Goal: Task Accomplishment & Management: Complete application form

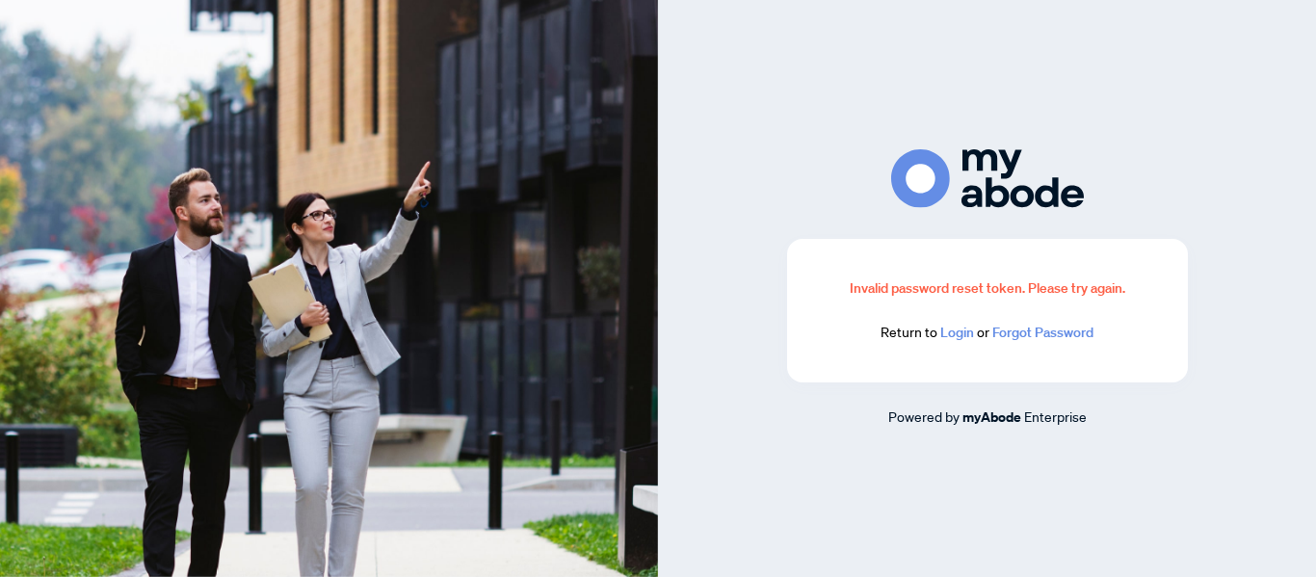
click at [959, 331] on link "Login" at bounding box center [958, 332] width 34 height 17
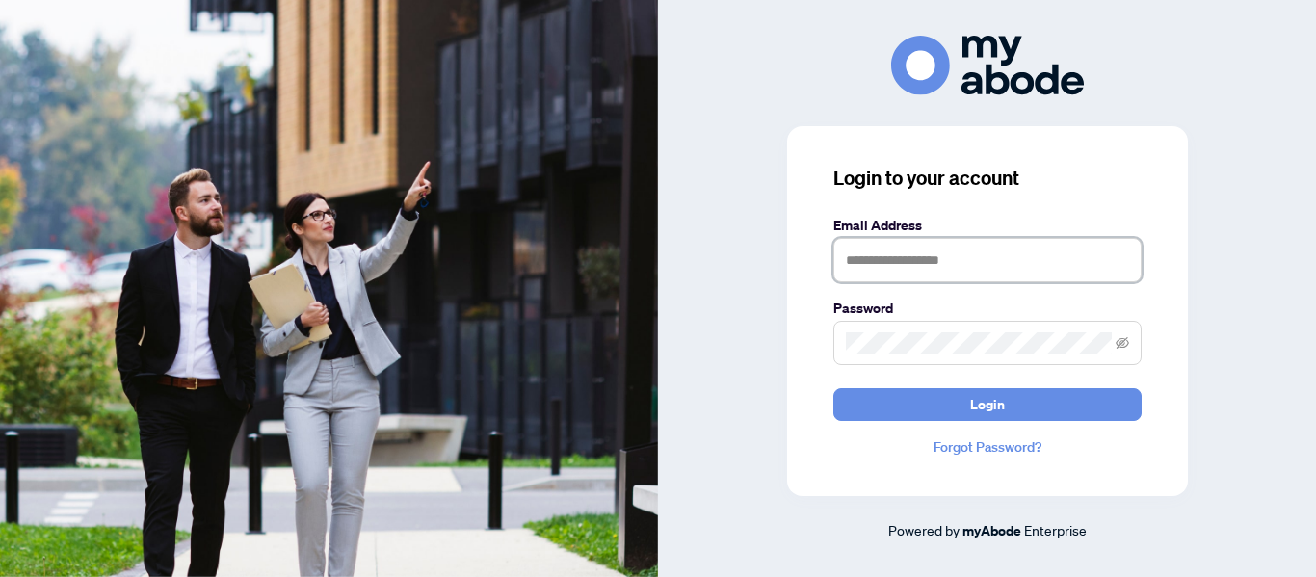
type input "**********"
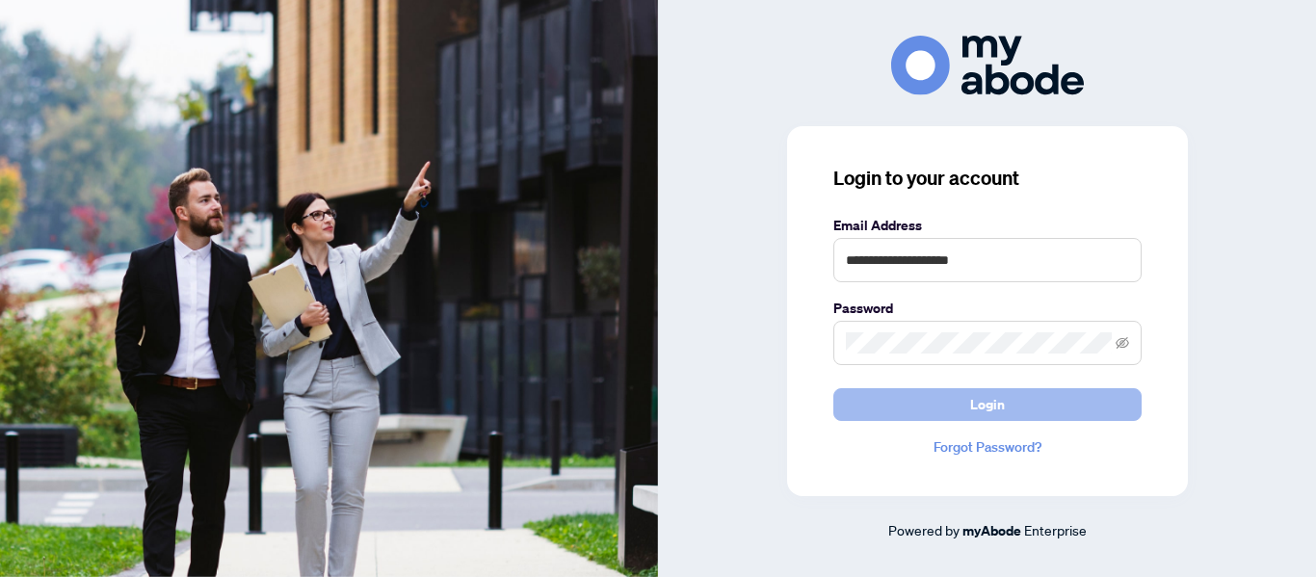
click at [997, 408] on span "Login" at bounding box center [987, 404] width 35 height 31
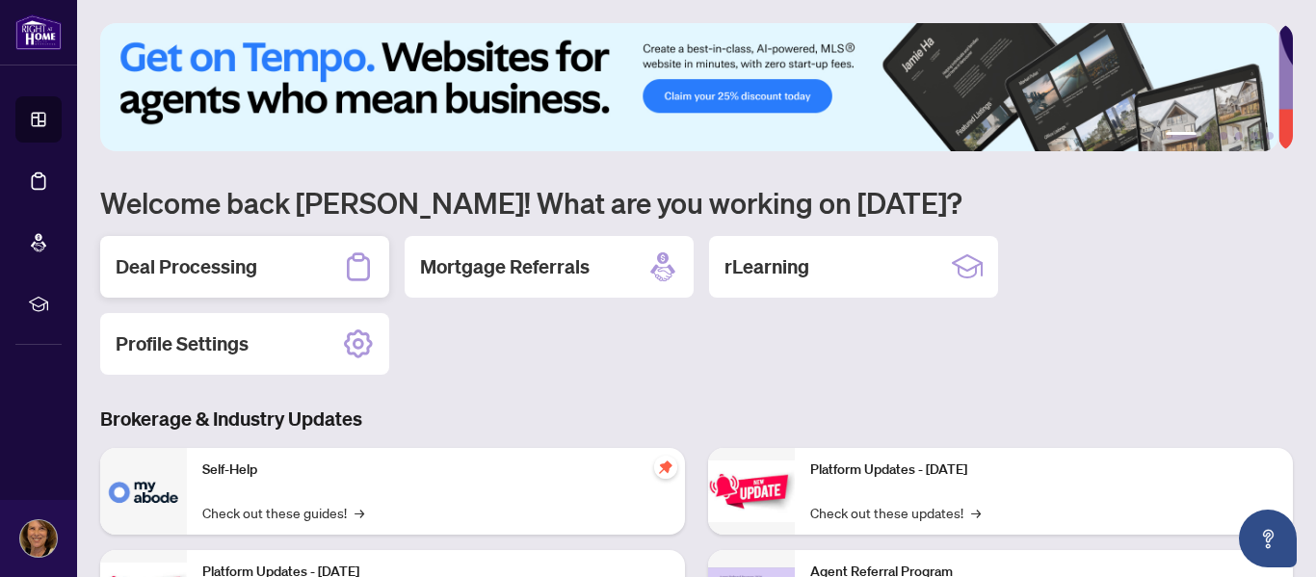
click at [230, 270] on h2 "Deal Processing" at bounding box center [187, 266] width 142 height 27
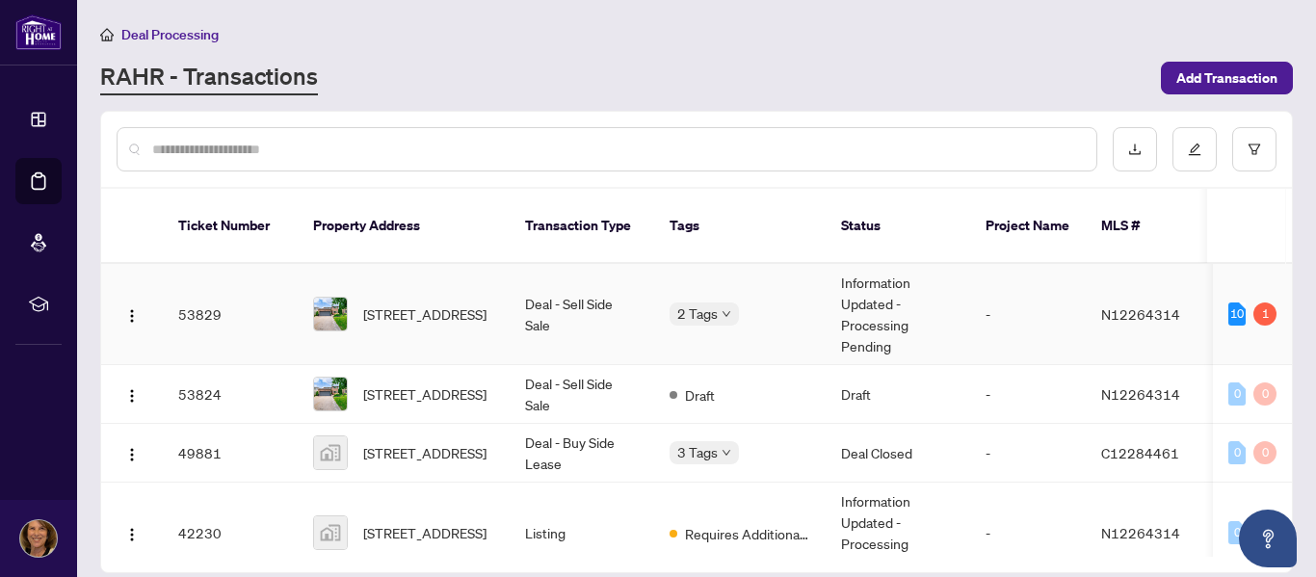
scroll to position [33, 0]
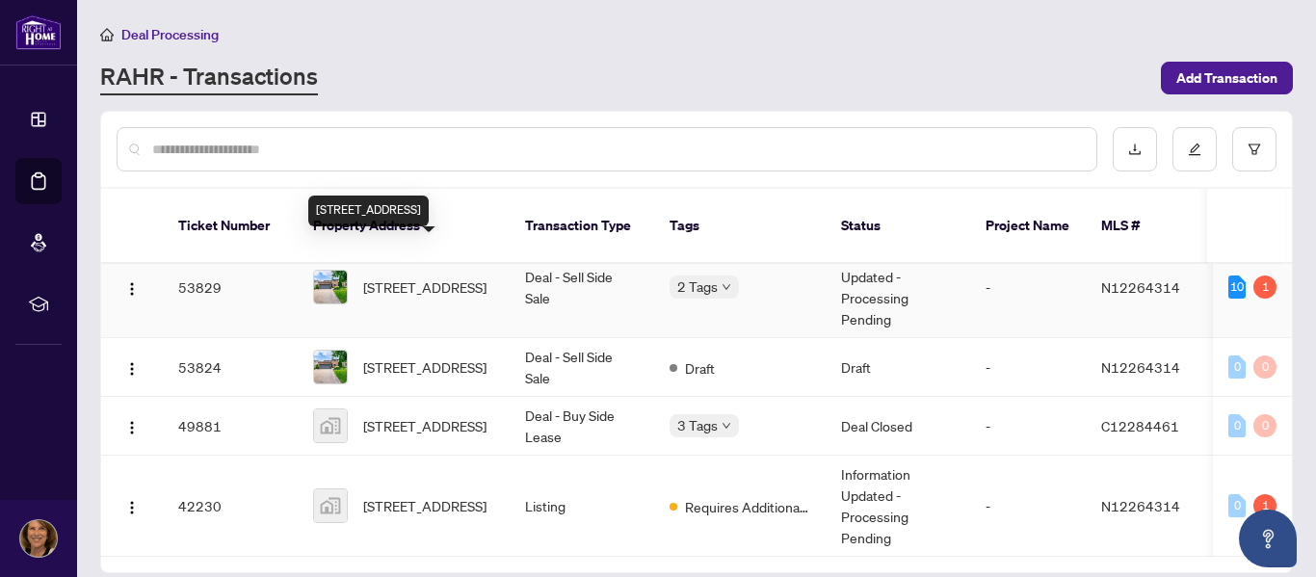
click at [426, 277] on span "25 Feltham Rd, Markham, Ontario L3P 6T3, Canada" at bounding box center [424, 287] width 123 height 21
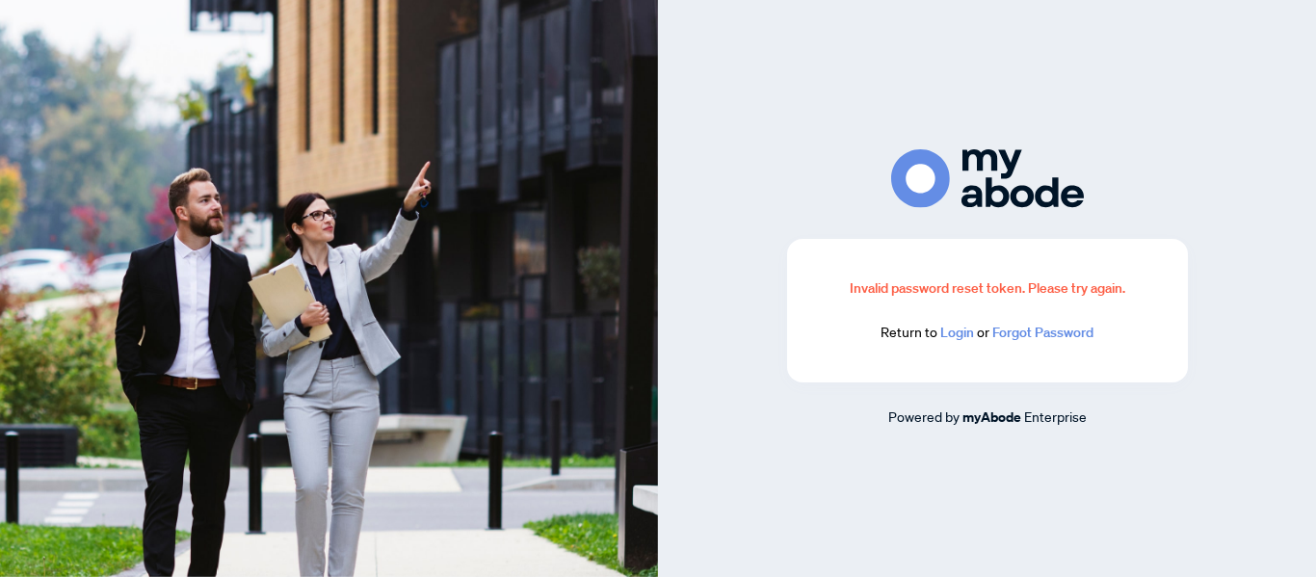
click at [957, 333] on link "Login" at bounding box center [958, 332] width 34 height 17
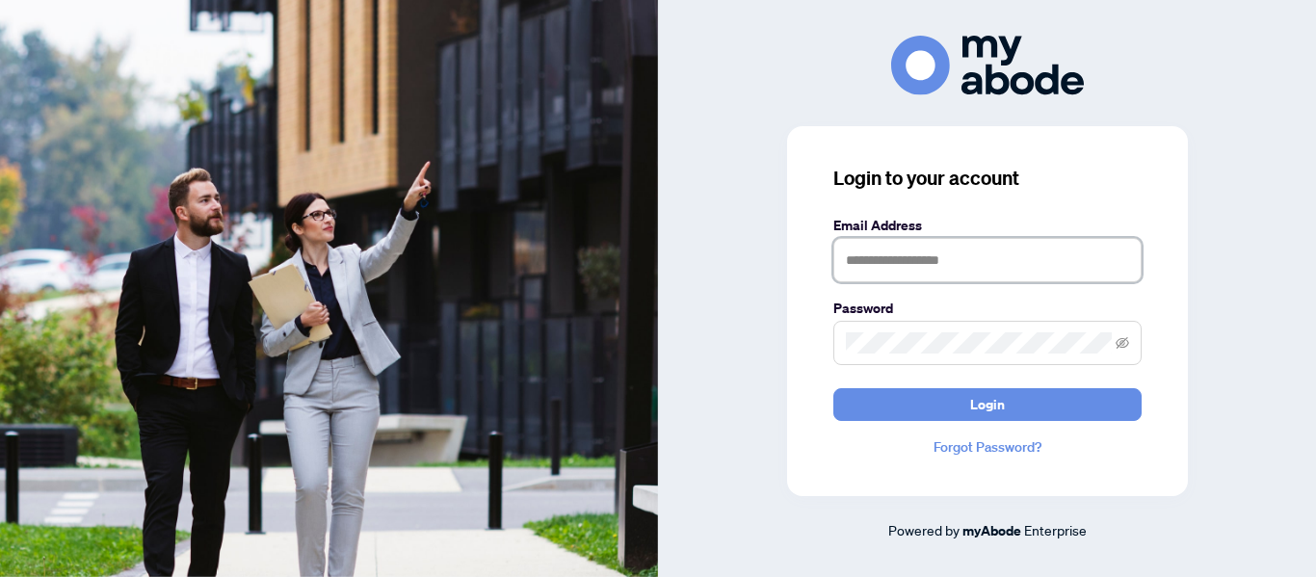
type input "**********"
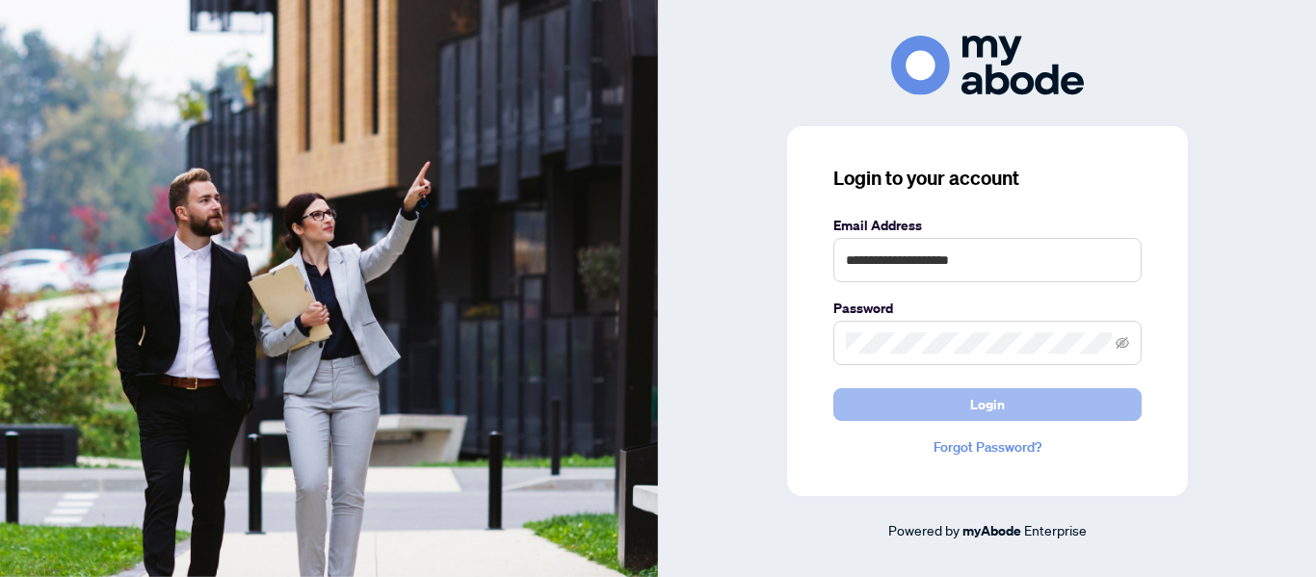
click at [984, 408] on span "Login" at bounding box center [987, 404] width 35 height 31
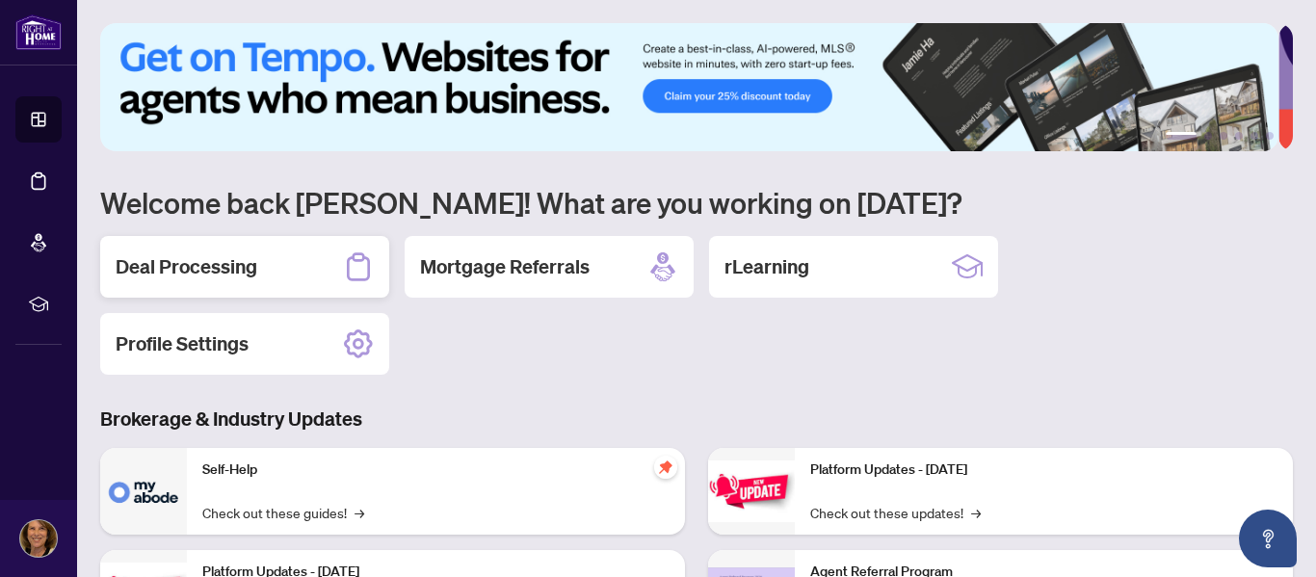
click at [197, 264] on h2 "Deal Processing" at bounding box center [187, 266] width 142 height 27
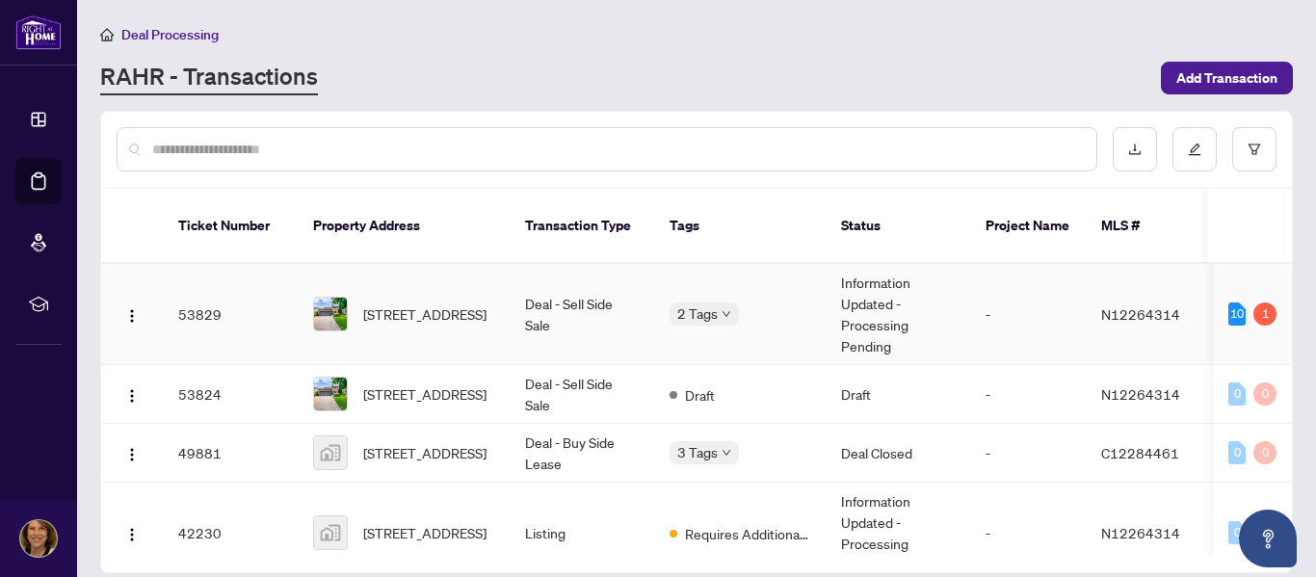
scroll to position [33, 0]
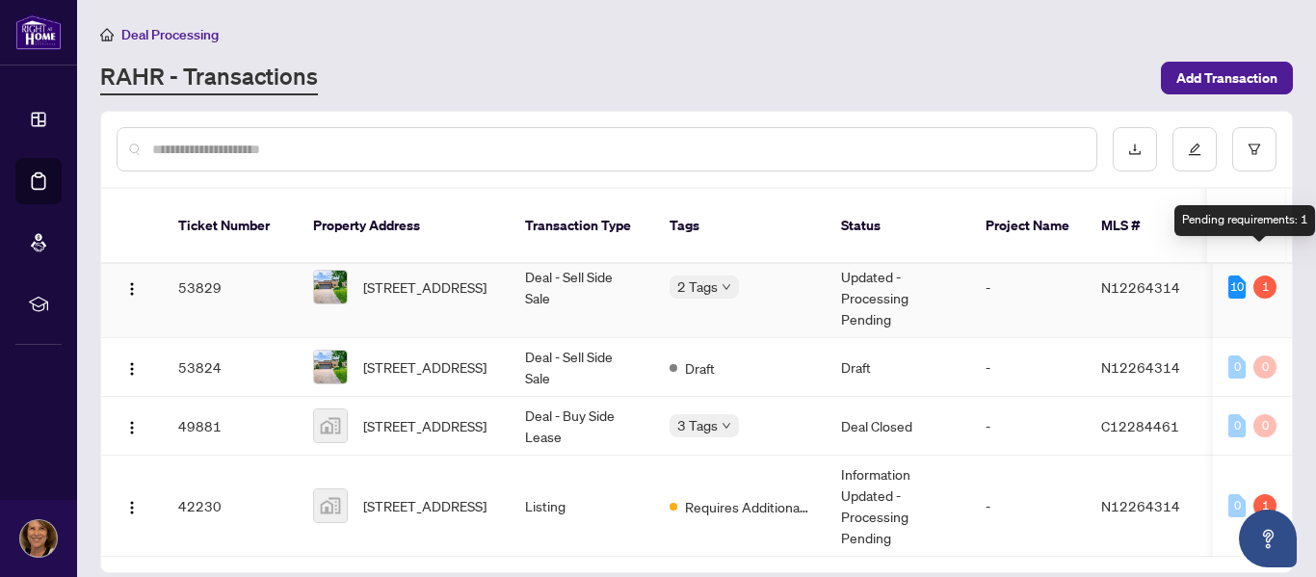
click at [1257, 276] on div "1" at bounding box center [1265, 287] width 23 height 23
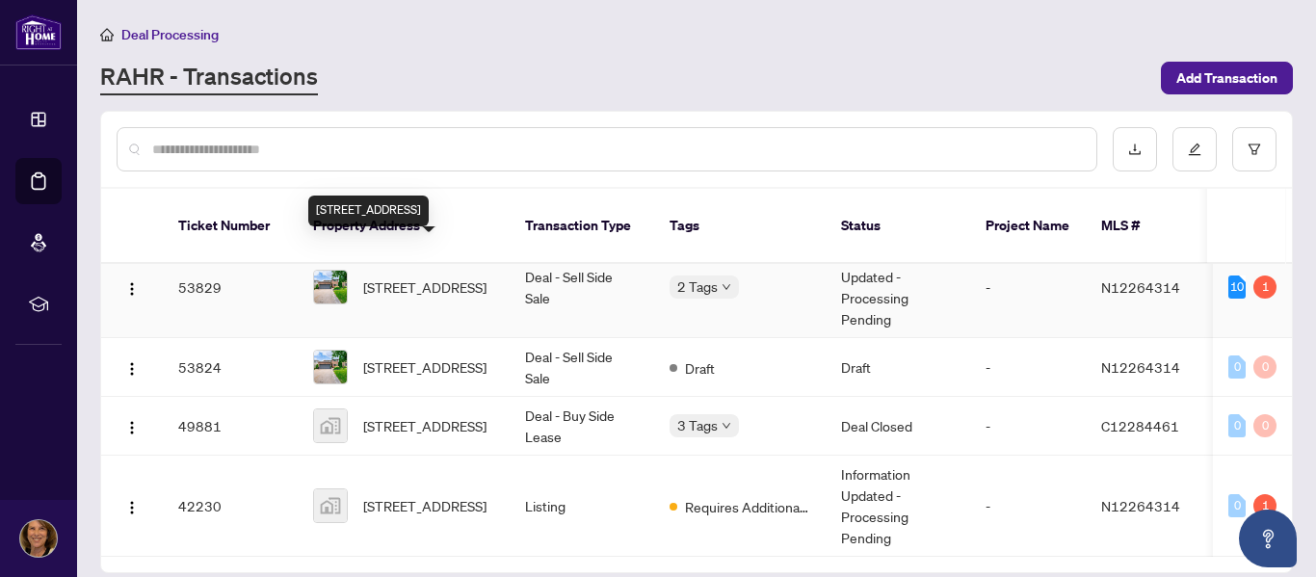
click at [420, 277] on span "25 Feltham Rd, Markham, Ontario L3P 6T3, Canada" at bounding box center [424, 287] width 123 height 21
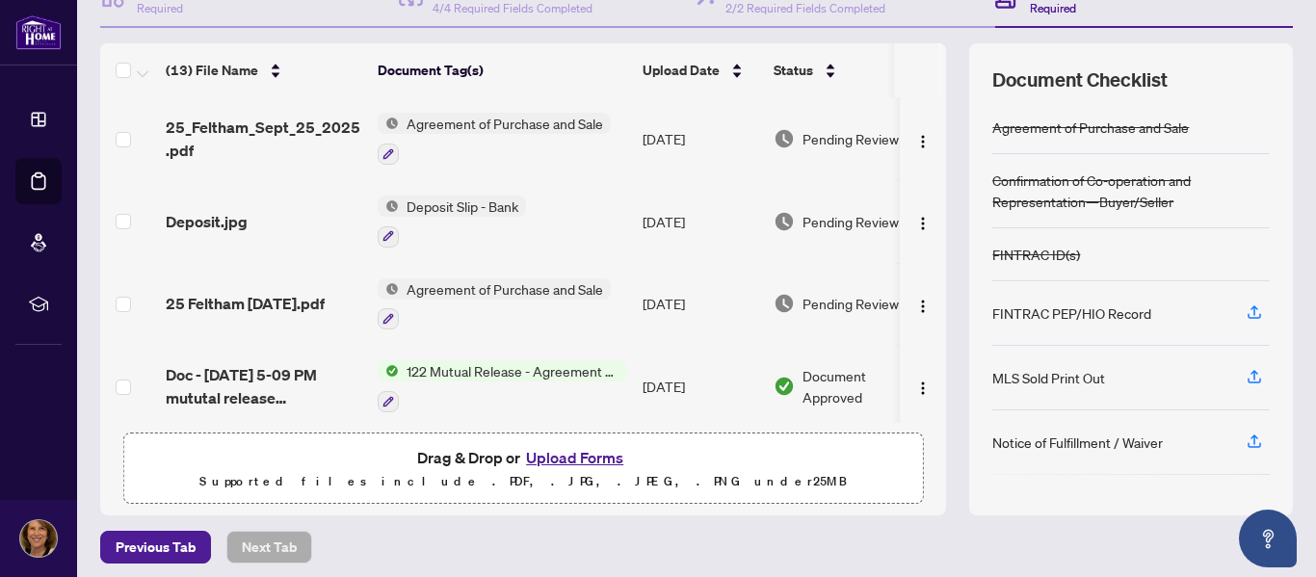
scroll to position [229, 0]
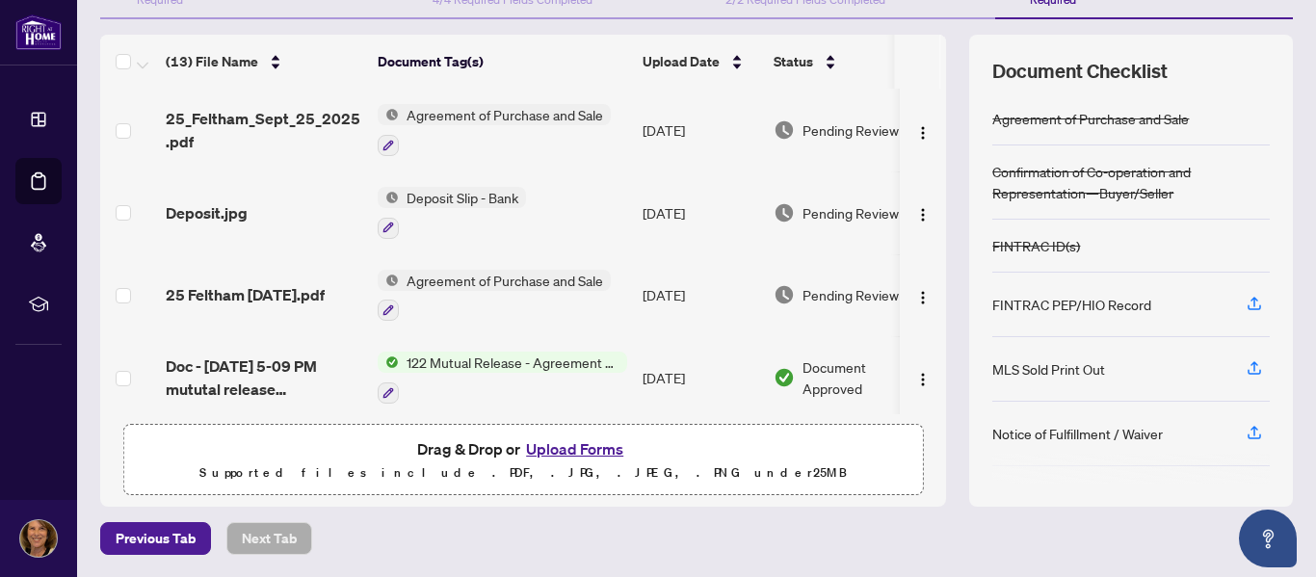
click at [571, 443] on button "Upload Forms" at bounding box center [574, 449] width 109 height 25
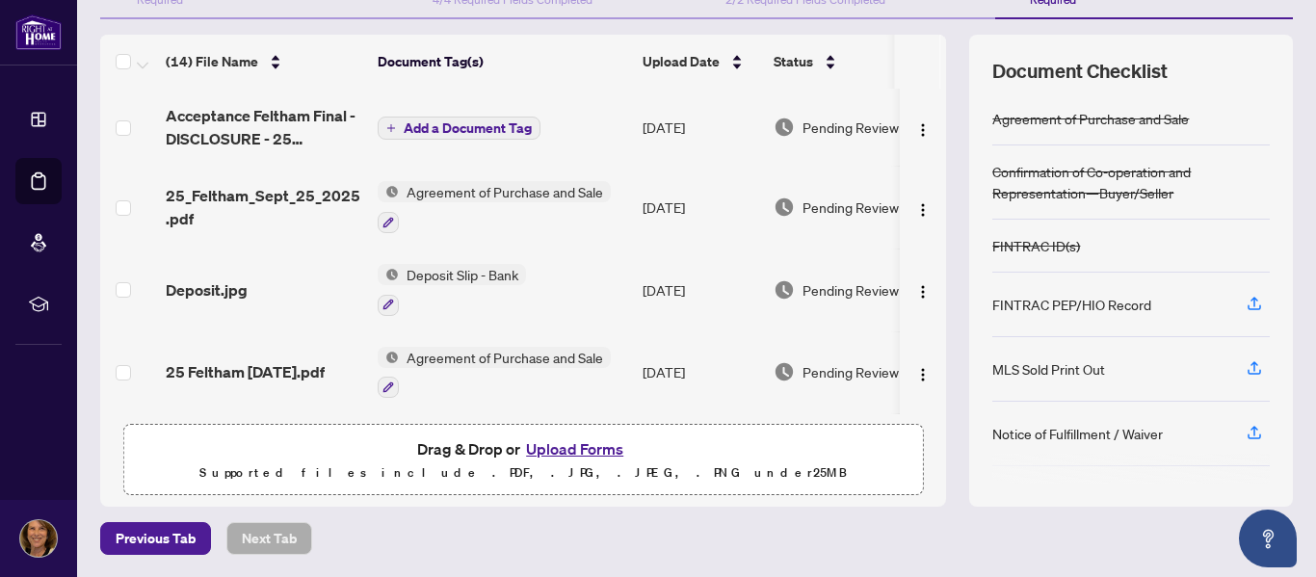
click at [447, 125] on span "Add a Document Tag" at bounding box center [468, 127] width 128 height 13
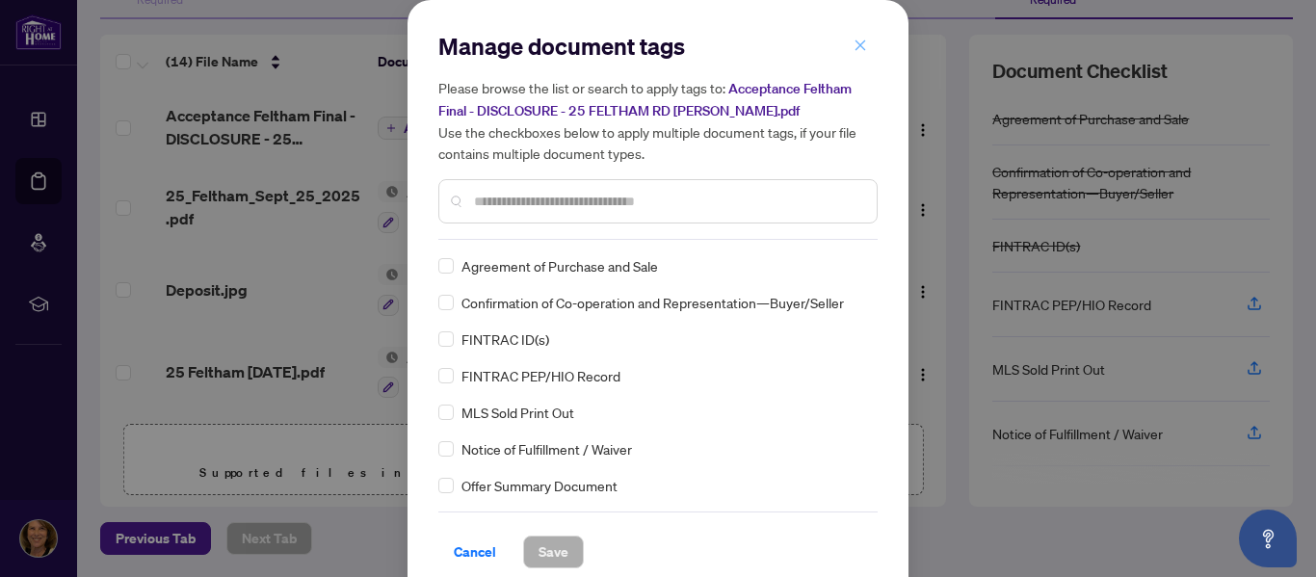
click at [854, 41] on icon "close" at bounding box center [860, 45] width 13 height 13
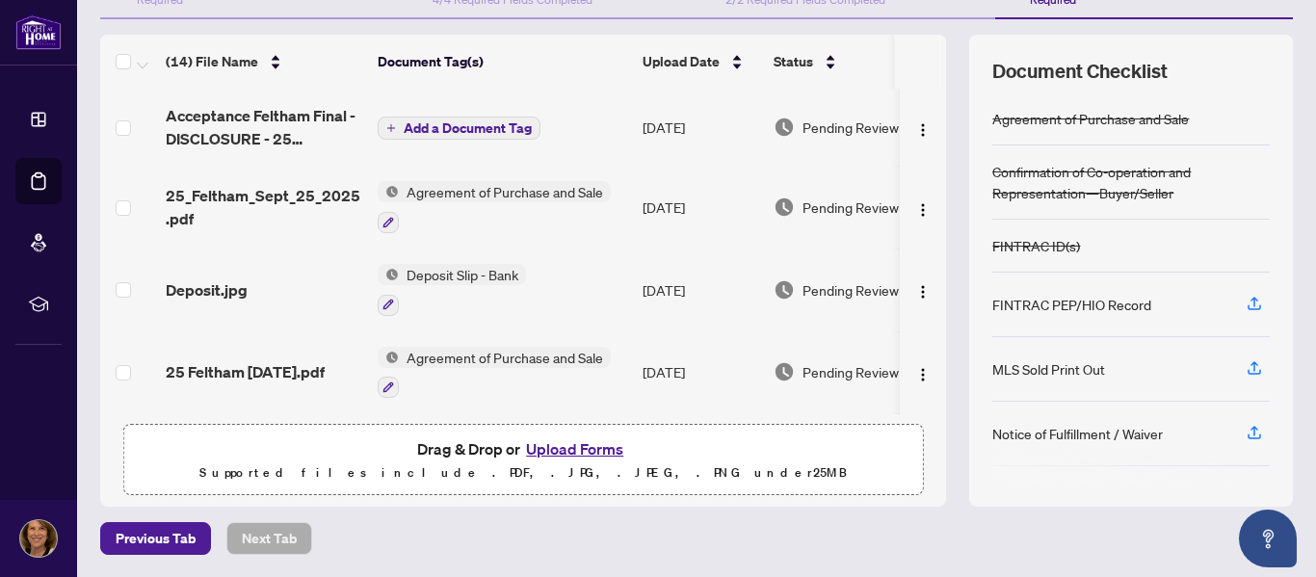
click at [485, 130] on span "Add a Document Tag" at bounding box center [468, 127] width 128 height 13
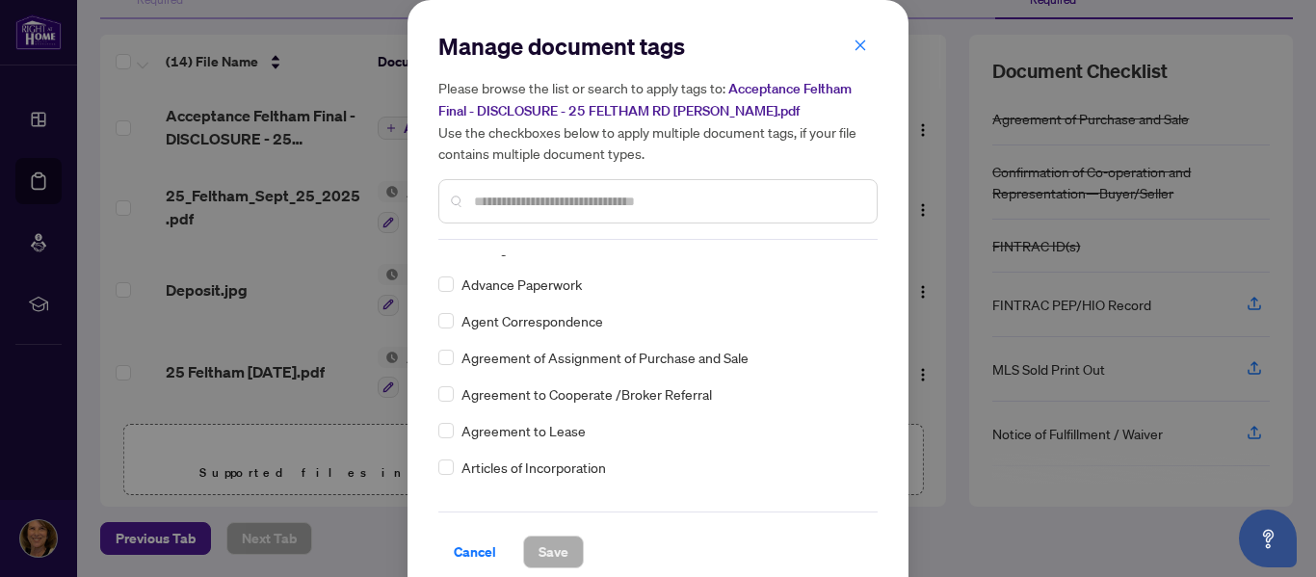
scroll to position [321, 0]
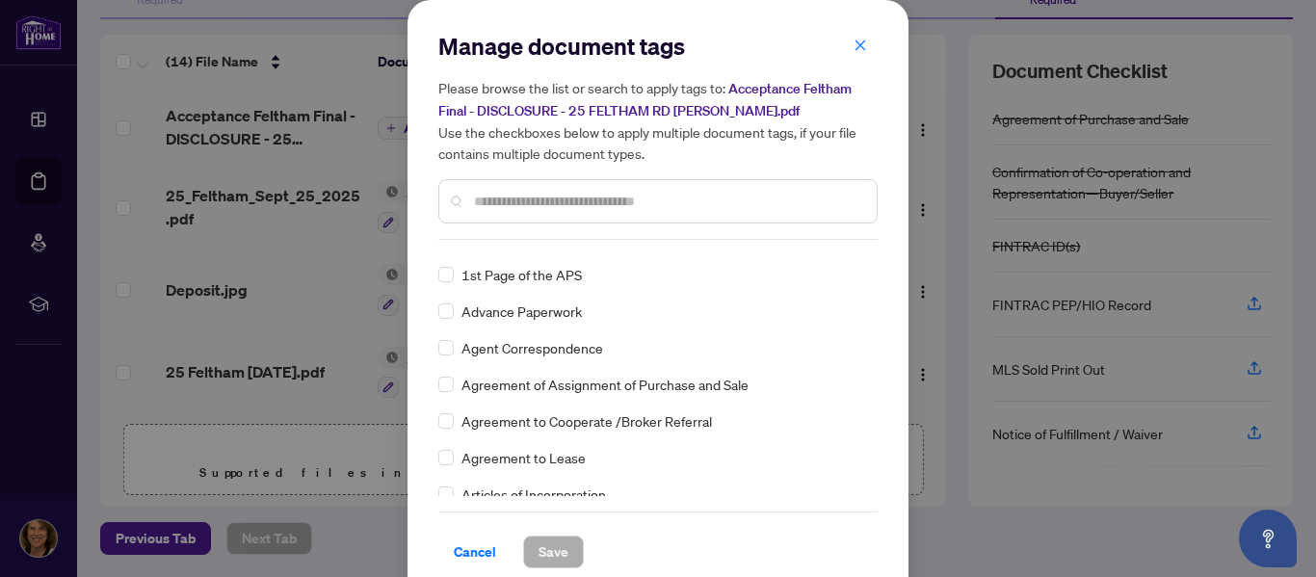
click at [487, 196] on input "text" at bounding box center [667, 201] width 387 height 21
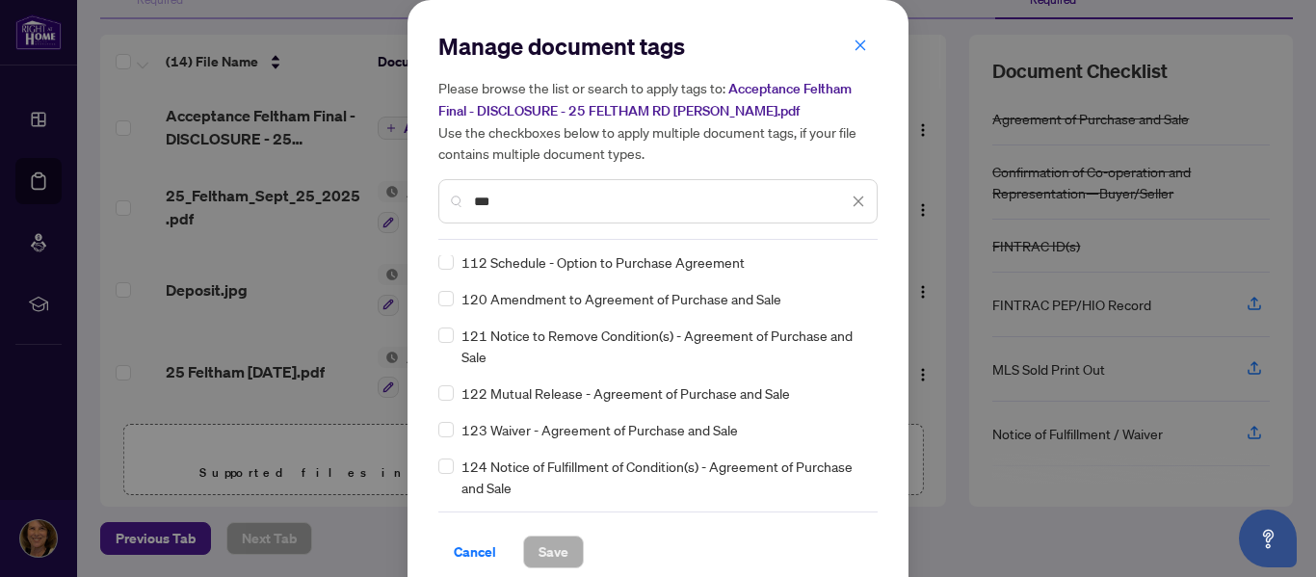
scroll to position [0, 0]
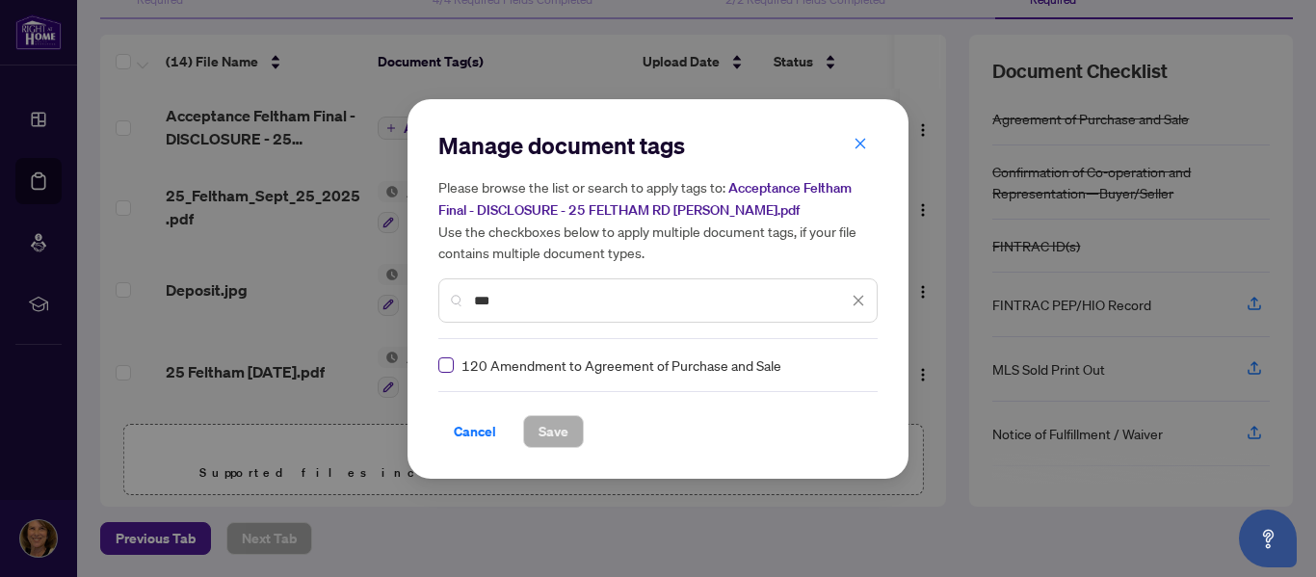
type input "***"
click at [556, 429] on span "Save" at bounding box center [554, 431] width 30 height 31
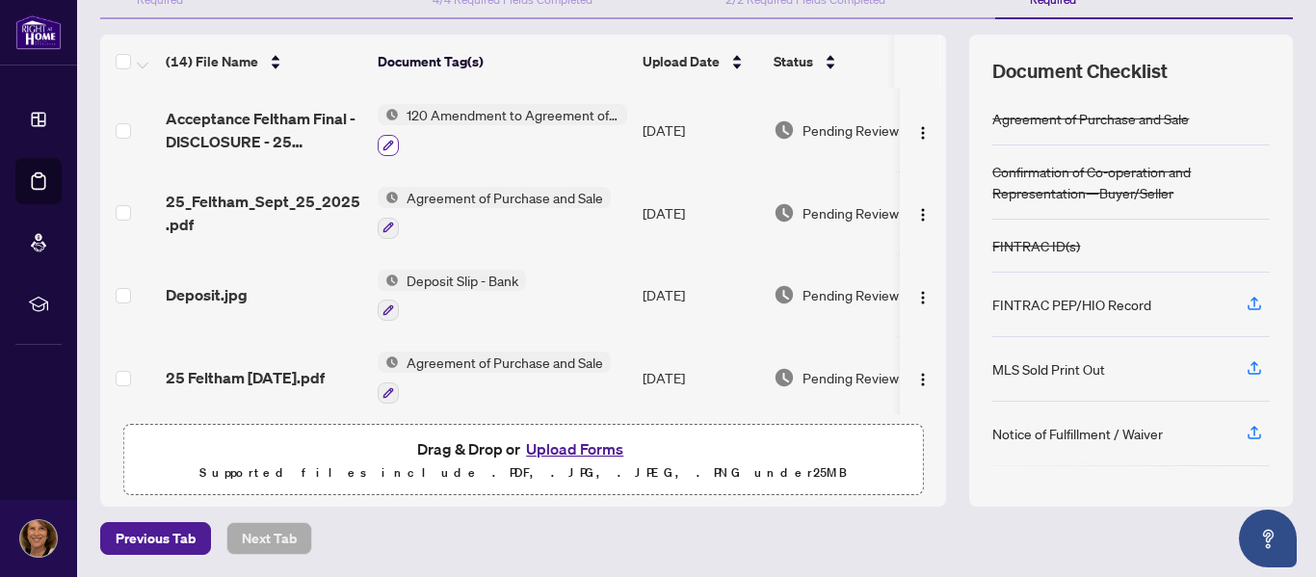
click at [385, 143] on icon "button" at bounding box center [389, 146] width 12 height 12
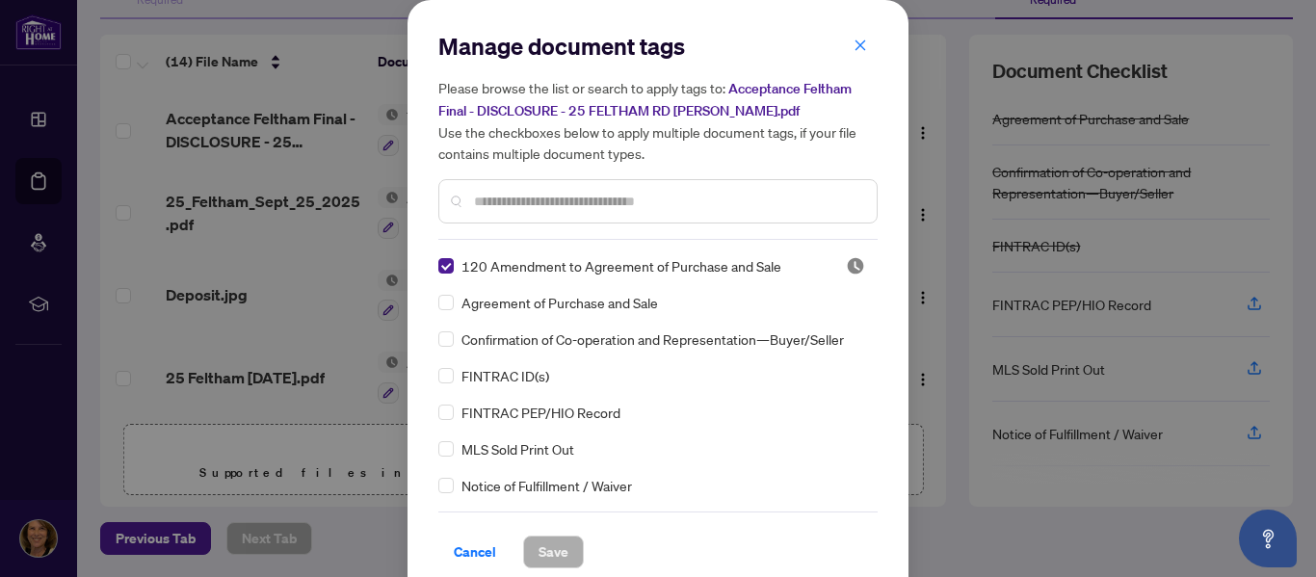
click at [479, 201] on input "text" at bounding box center [667, 201] width 387 height 21
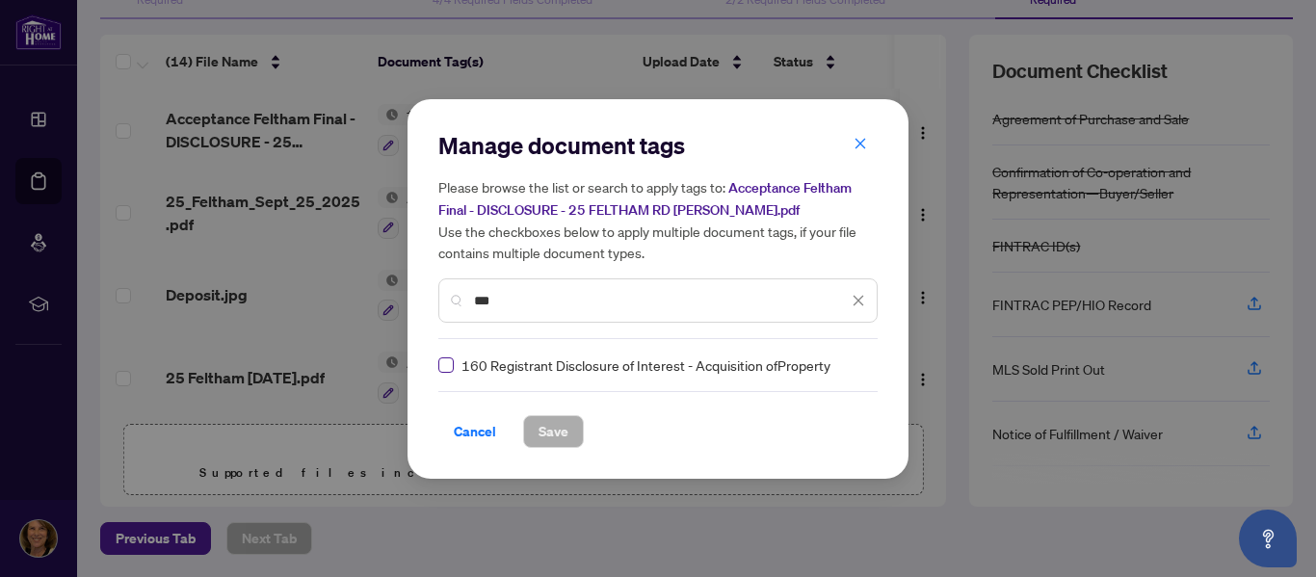
type input "***"
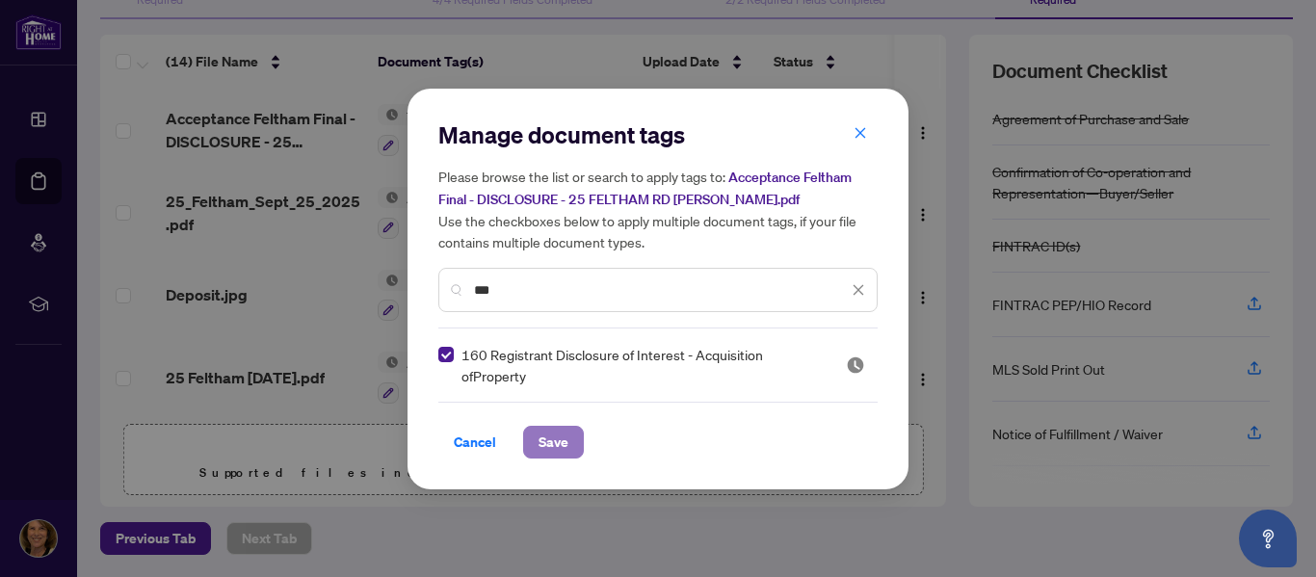
click at [549, 442] on span "Save" at bounding box center [554, 442] width 30 height 31
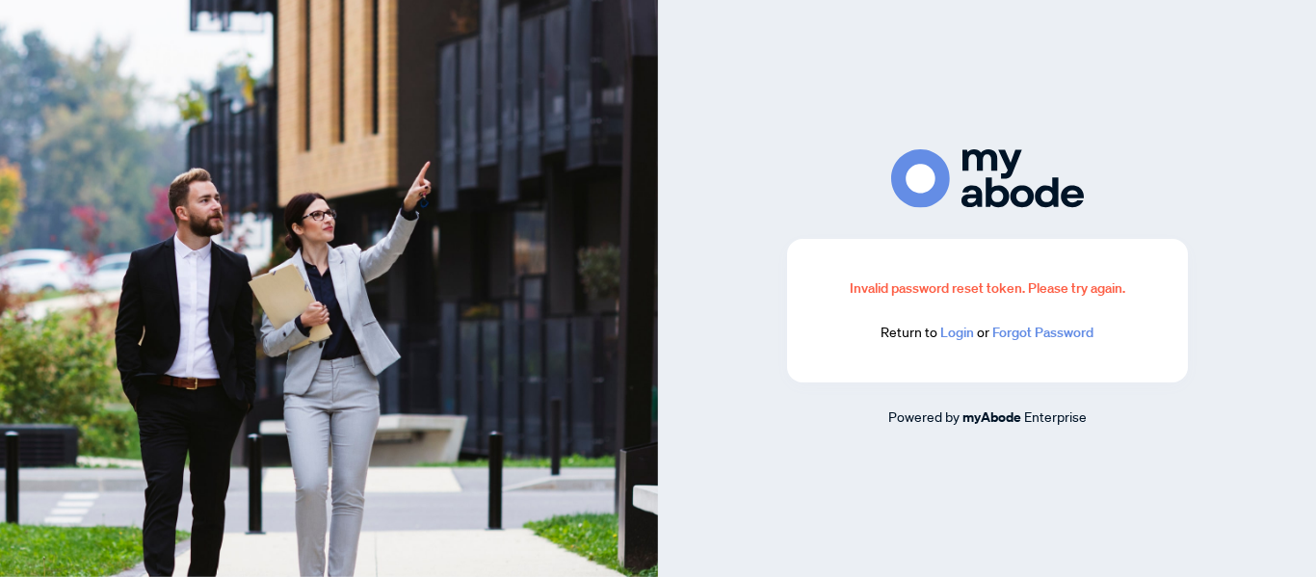
click at [952, 334] on link "Login" at bounding box center [958, 332] width 34 height 17
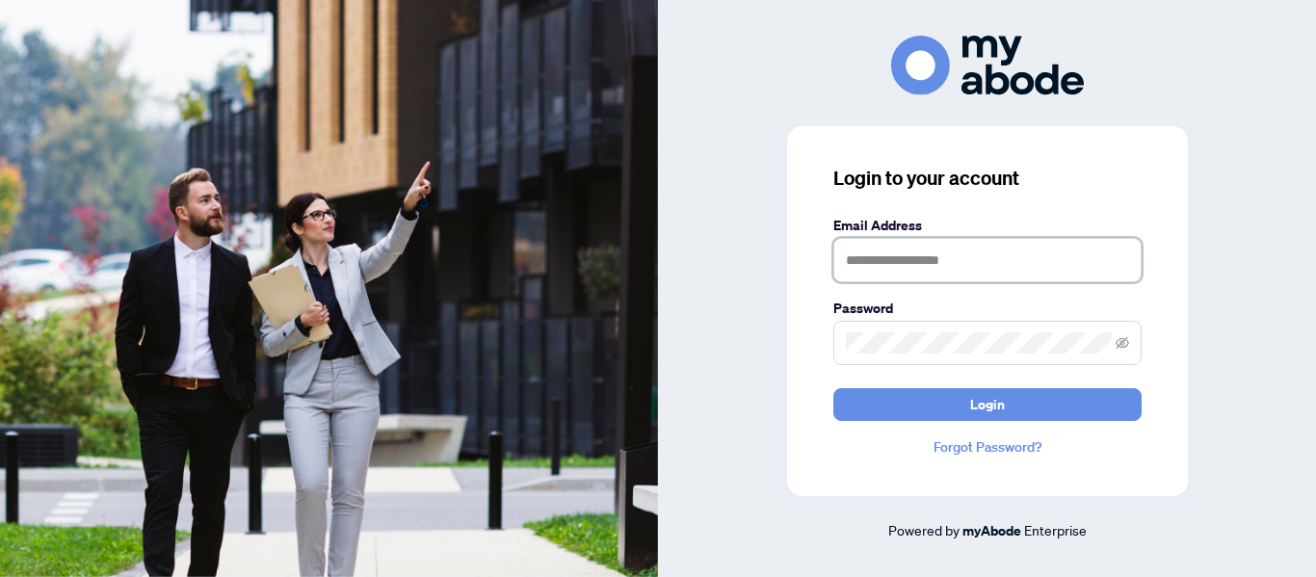
type input "**********"
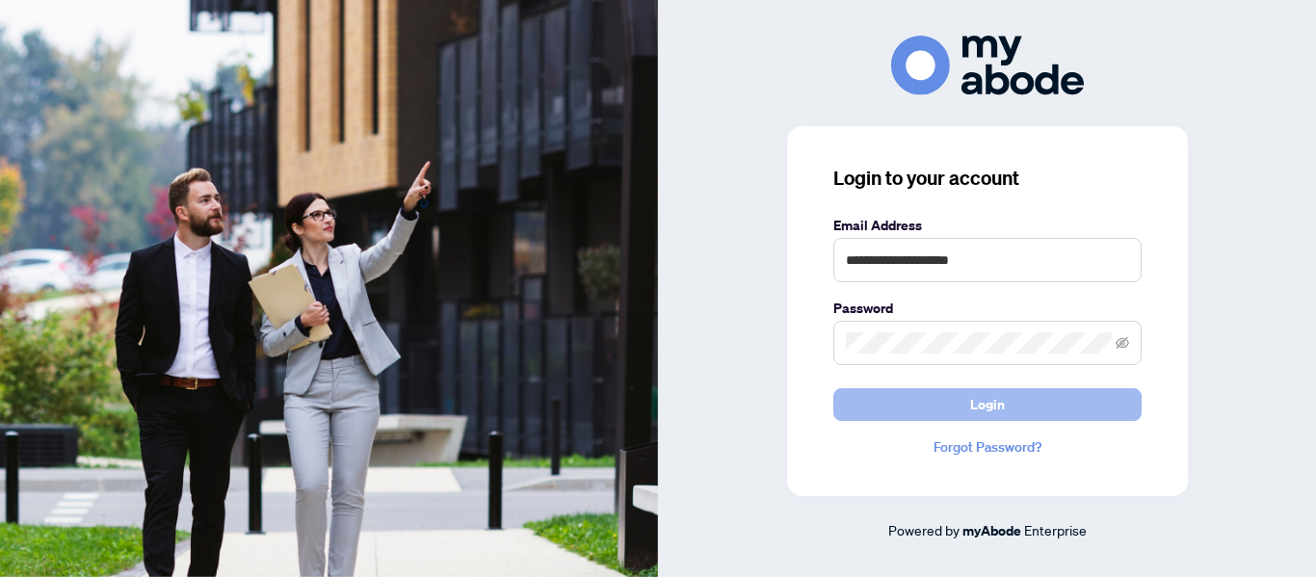
click at [961, 407] on button "Login" at bounding box center [988, 404] width 308 height 33
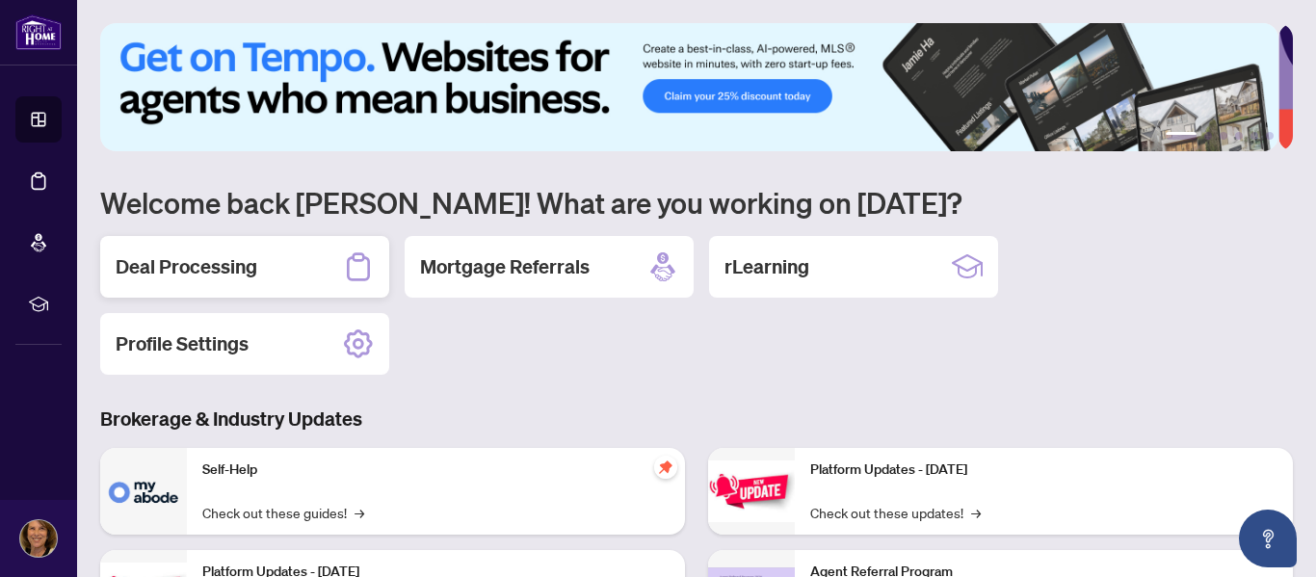
click at [238, 265] on h2 "Deal Processing" at bounding box center [187, 266] width 142 height 27
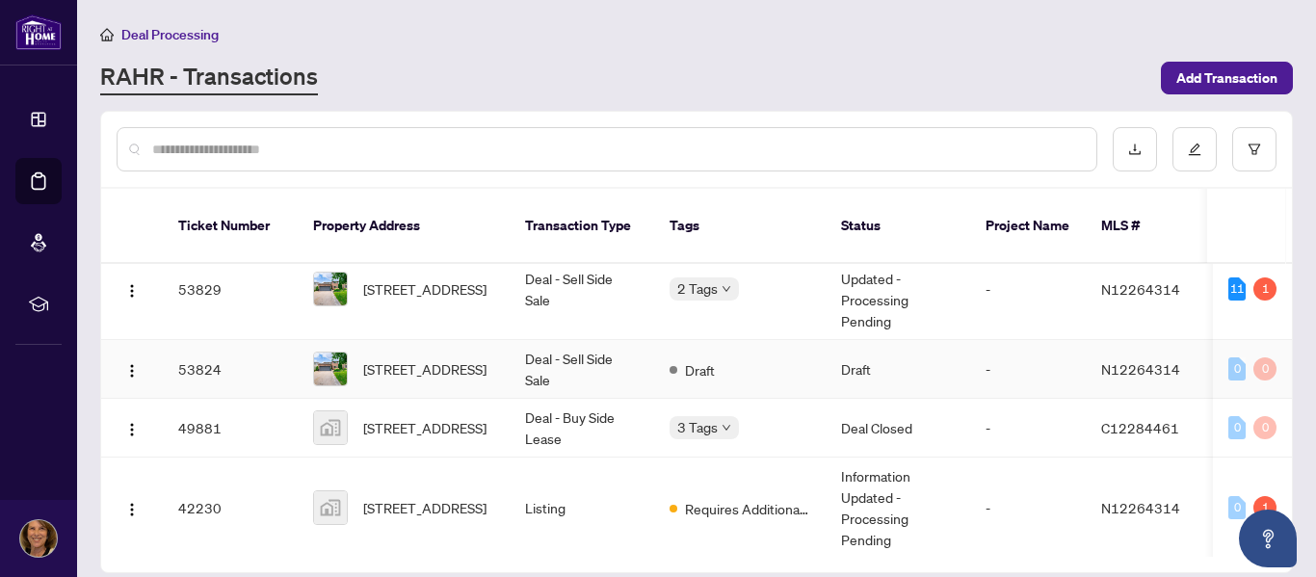
scroll to position [33, 0]
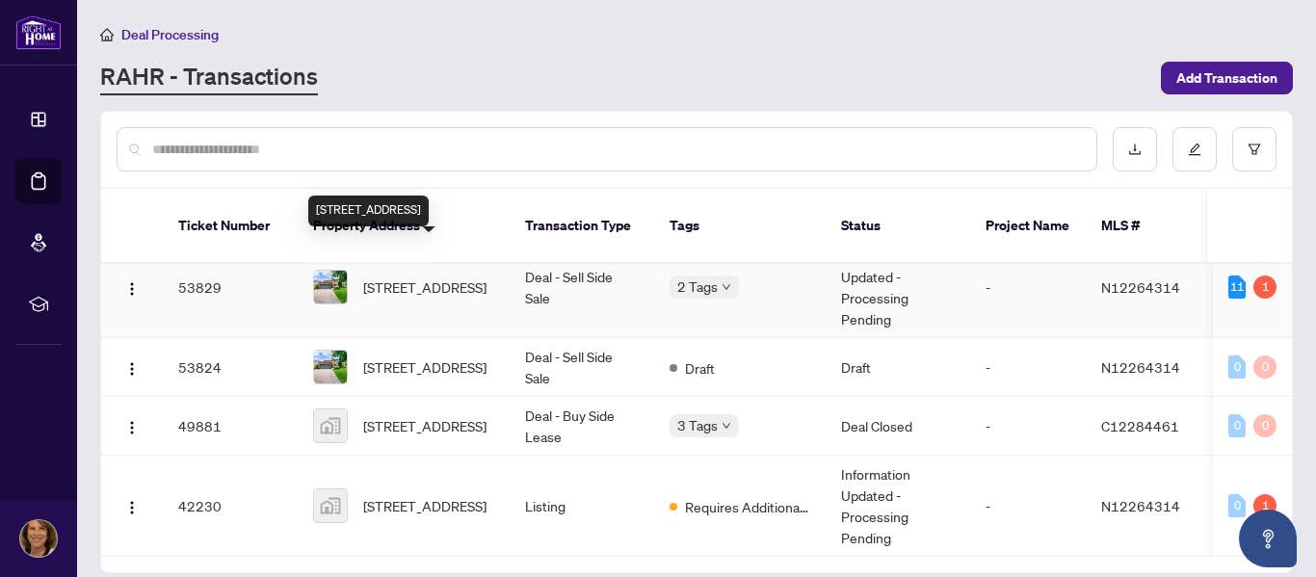
click at [376, 277] on span "[STREET_ADDRESS]" at bounding box center [424, 287] width 123 height 21
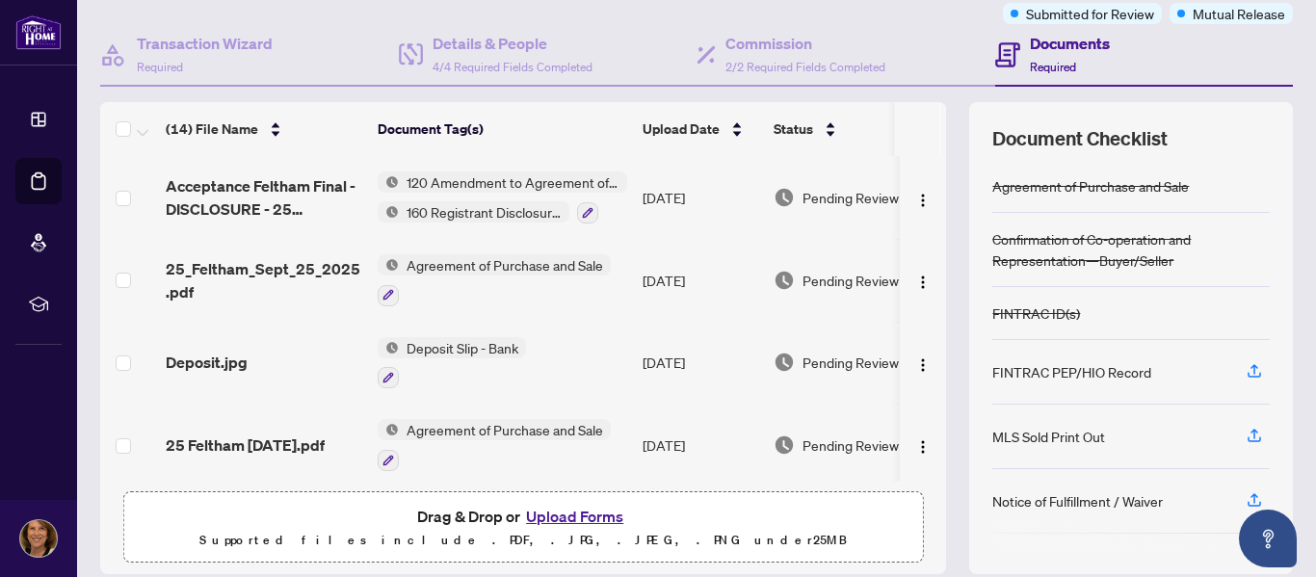
scroll to position [193, 0]
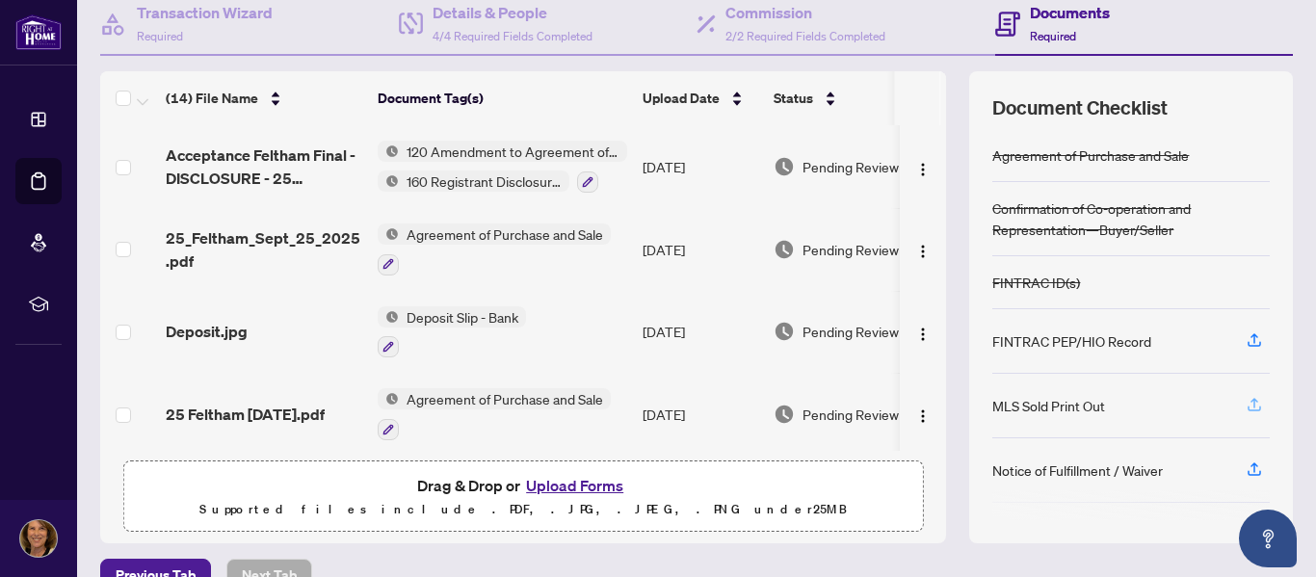
click at [1246, 404] on icon "button" at bounding box center [1254, 404] width 17 height 17
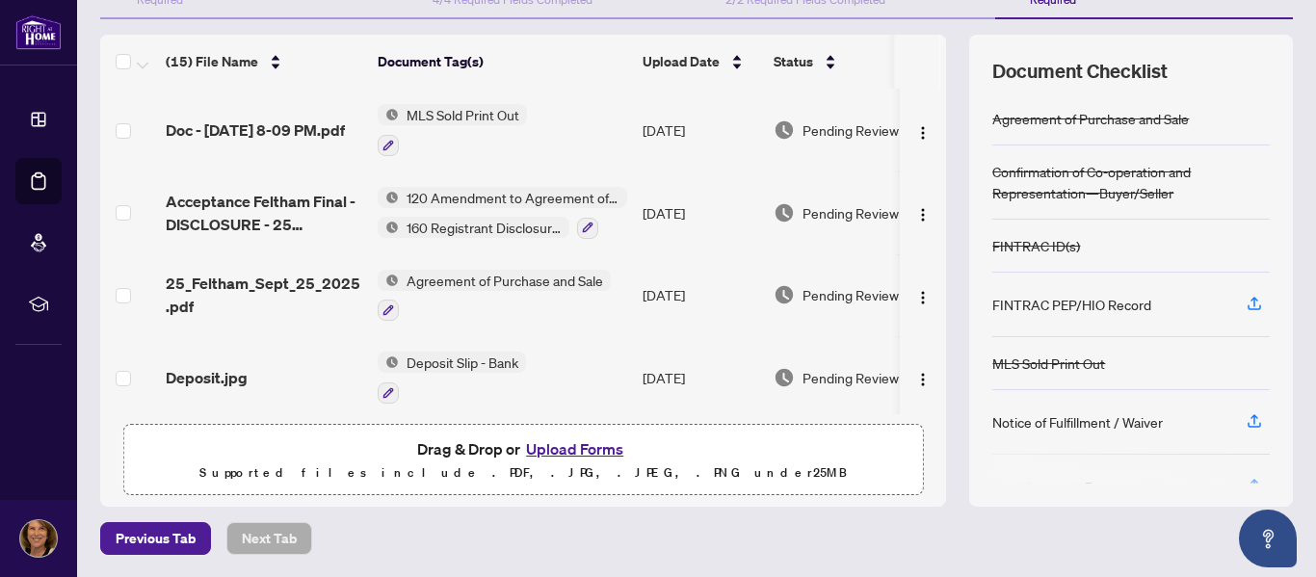
scroll to position [0, 0]
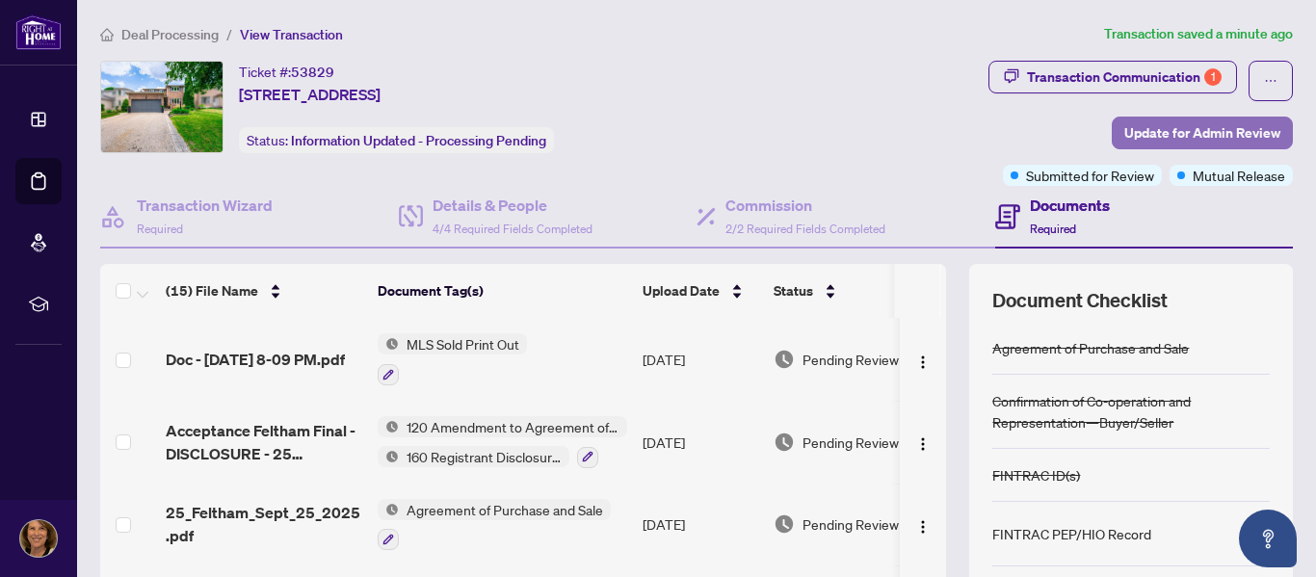
click at [1187, 128] on span "Update for Admin Review" at bounding box center [1203, 133] width 156 height 31
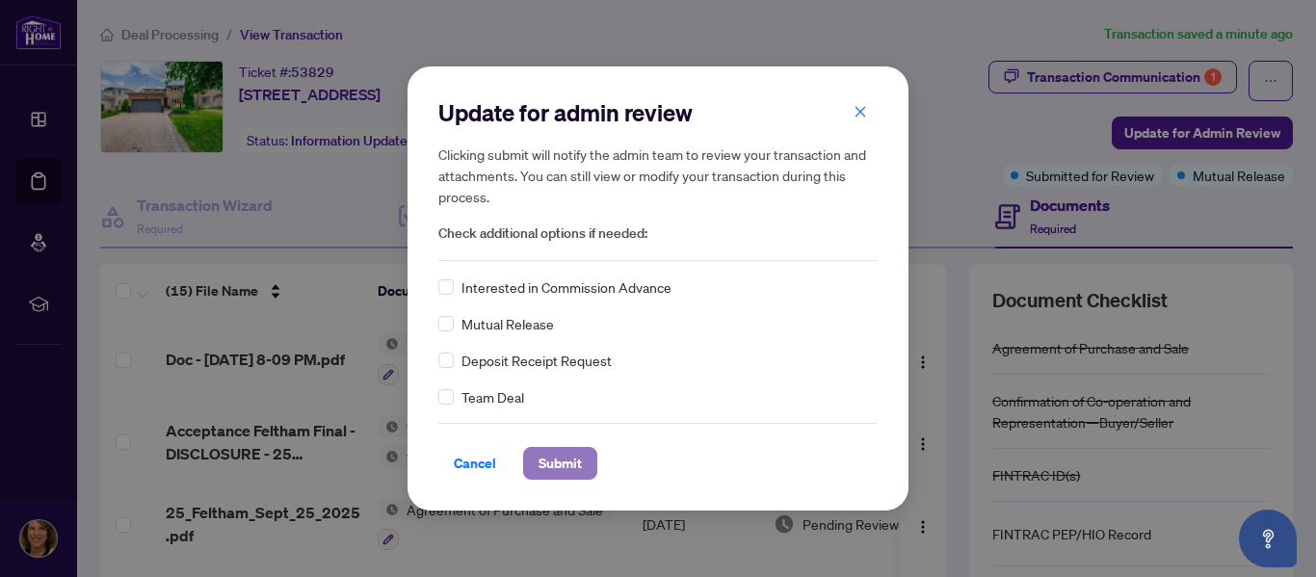
click at [558, 467] on span "Submit" at bounding box center [560, 463] width 43 height 31
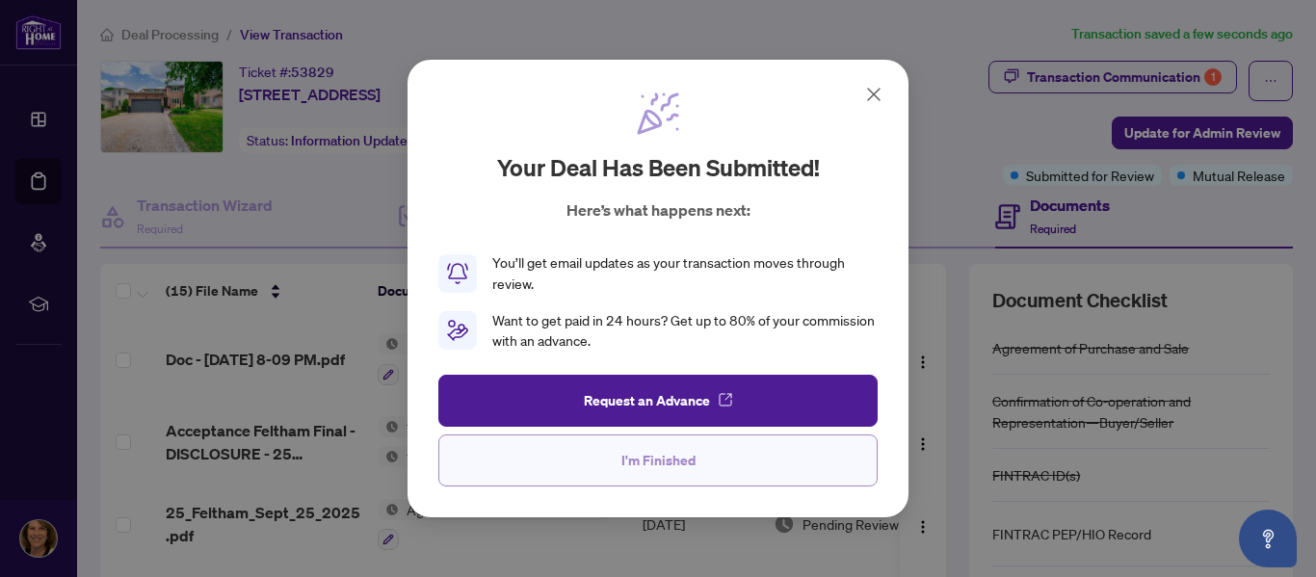
click at [659, 464] on span "I'm Finished" at bounding box center [659, 460] width 74 height 31
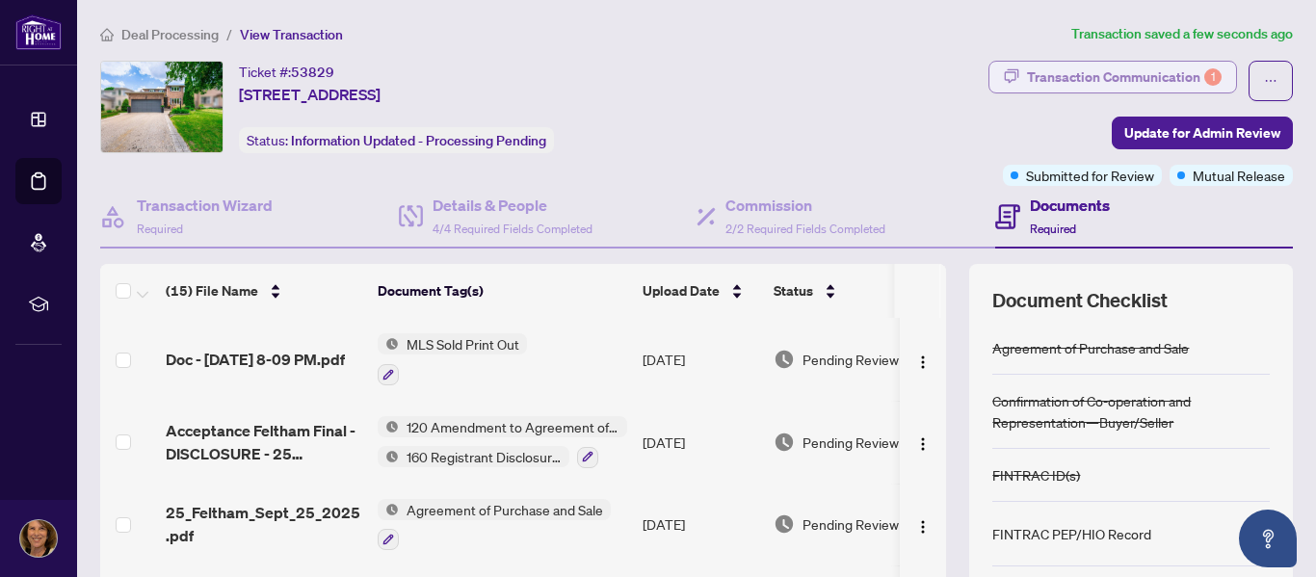
click at [1075, 78] on div "Transaction Communication 1" at bounding box center [1124, 77] width 195 height 31
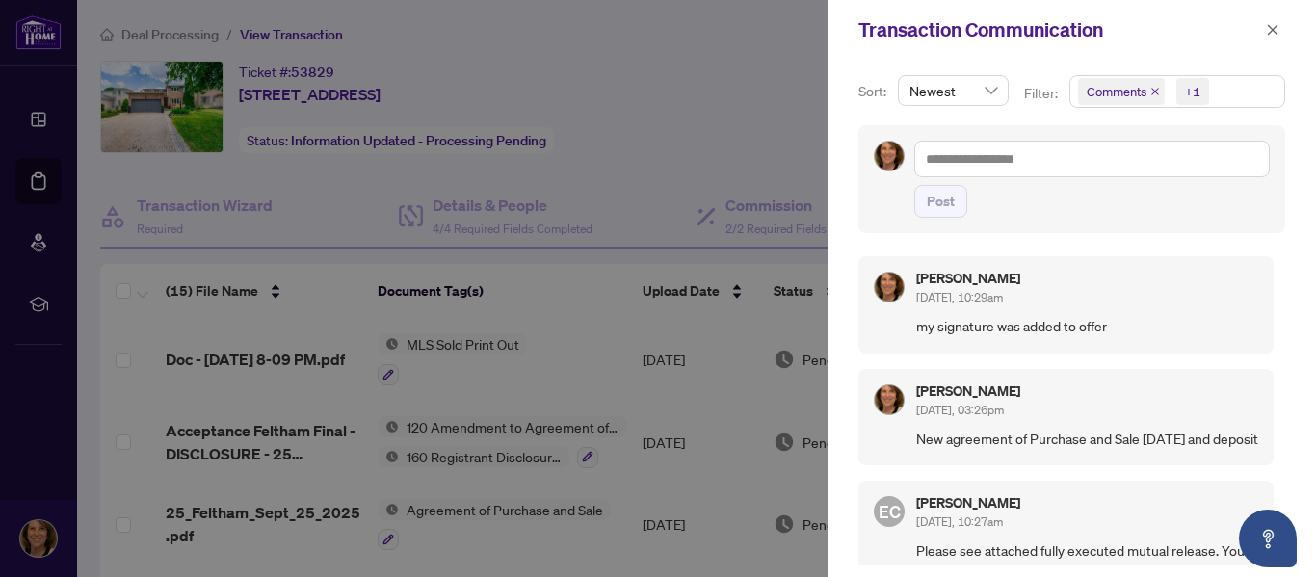
click at [1292, 195] on div "Sort: Newest Filter: Comments +1 Post [PERSON_NAME] [DATE], 10:29am my signatur…" at bounding box center [1072, 319] width 489 height 518
click at [1270, 30] on icon "close" at bounding box center [1272, 29] width 13 height 13
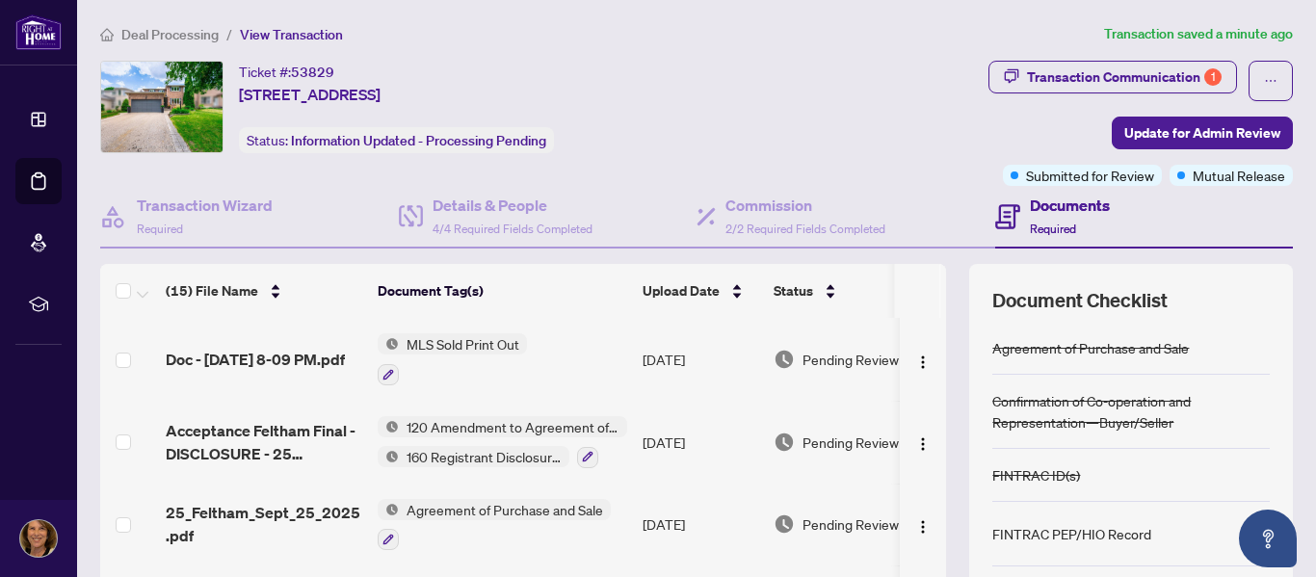
click at [1046, 204] on h4 "Documents" at bounding box center [1070, 205] width 80 height 23
click at [1003, 211] on icon at bounding box center [1007, 212] width 8 height 2
